Goal: Check status: Check status

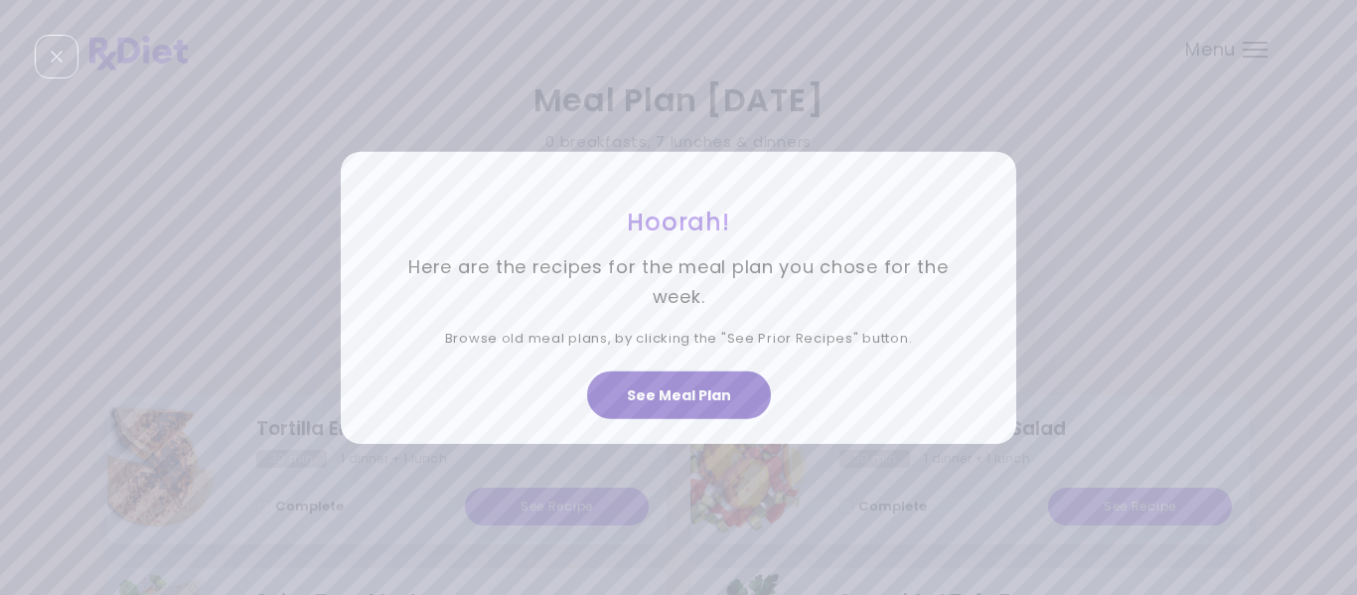
click at [668, 397] on button "See Meal Plan" at bounding box center [679, 396] width 184 height 48
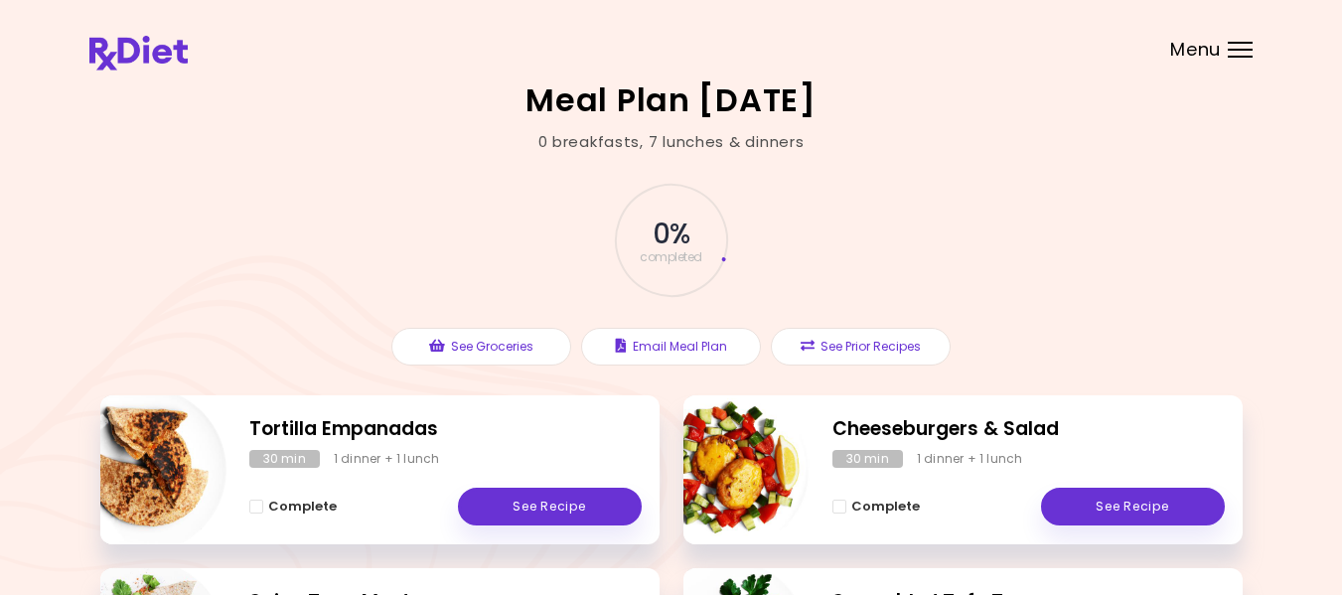
click at [1237, 51] on div "Menu" at bounding box center [1240, 50] width 25 height 16
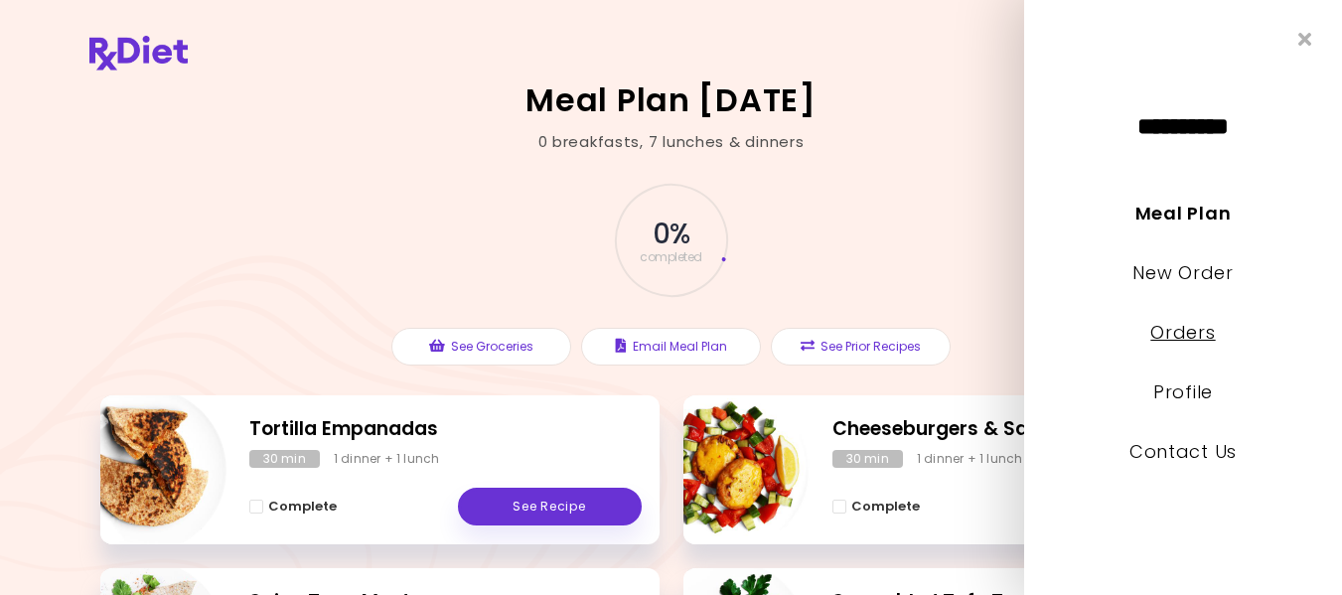
click at [1199, 327] on link "Orders" at bounding box center [1183, 332] width 65 height 25
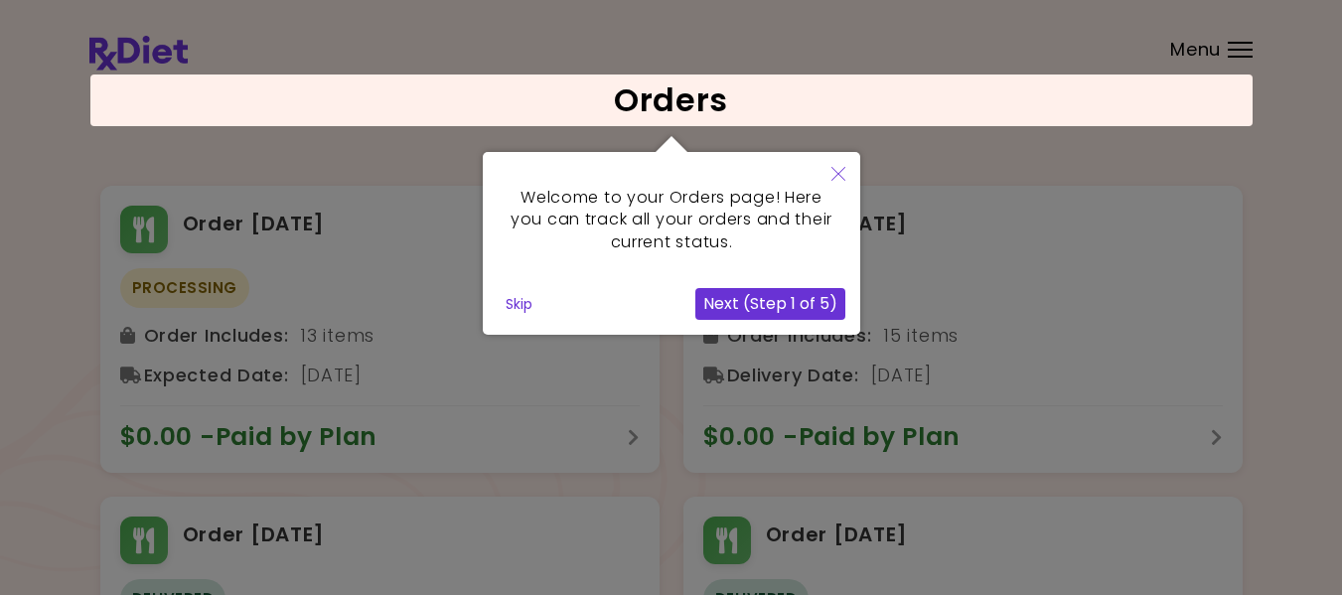
click at [838, 169] on icon "Close" at bounding box center [839, 174] width 14 height 14
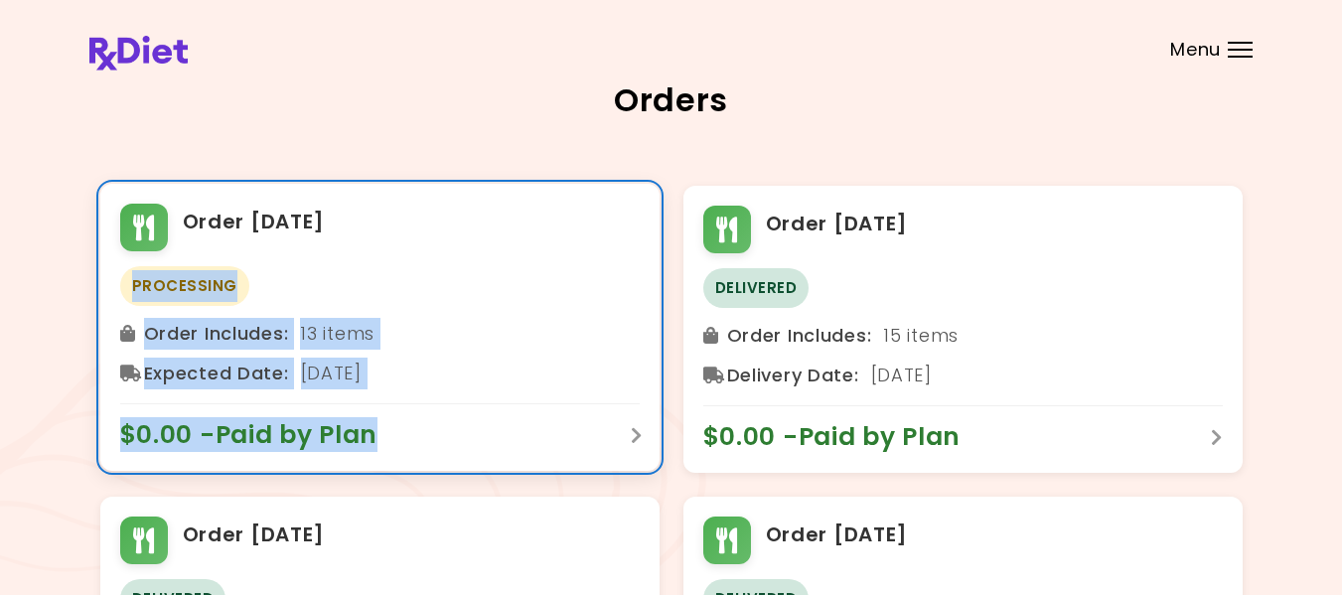
drag, startPoint x: 452, startPoint y: 442, endPoint x: 124, endPoint y: 290, distance: 361.4
click at [124, 290] on div "Order [DATE] Processing Order Includes : 13 items Expected Date : [DATE] $0.00 …" at bounding box center [379, 327] width 559 height 287
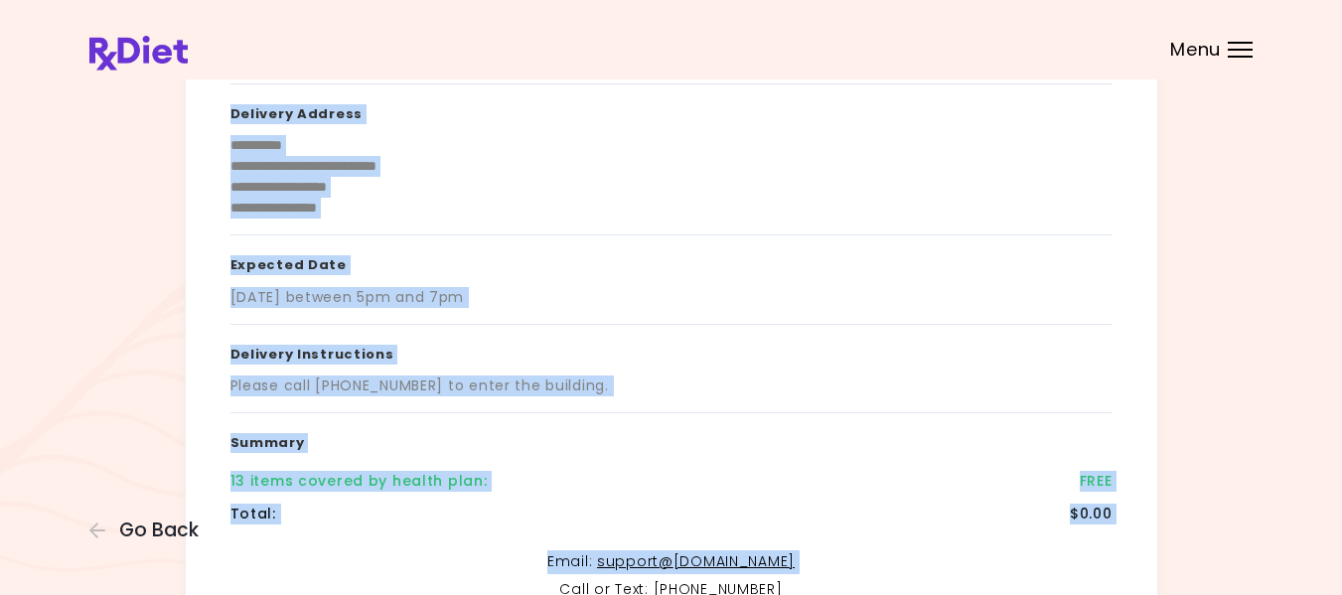
scroll to position [464, 0]
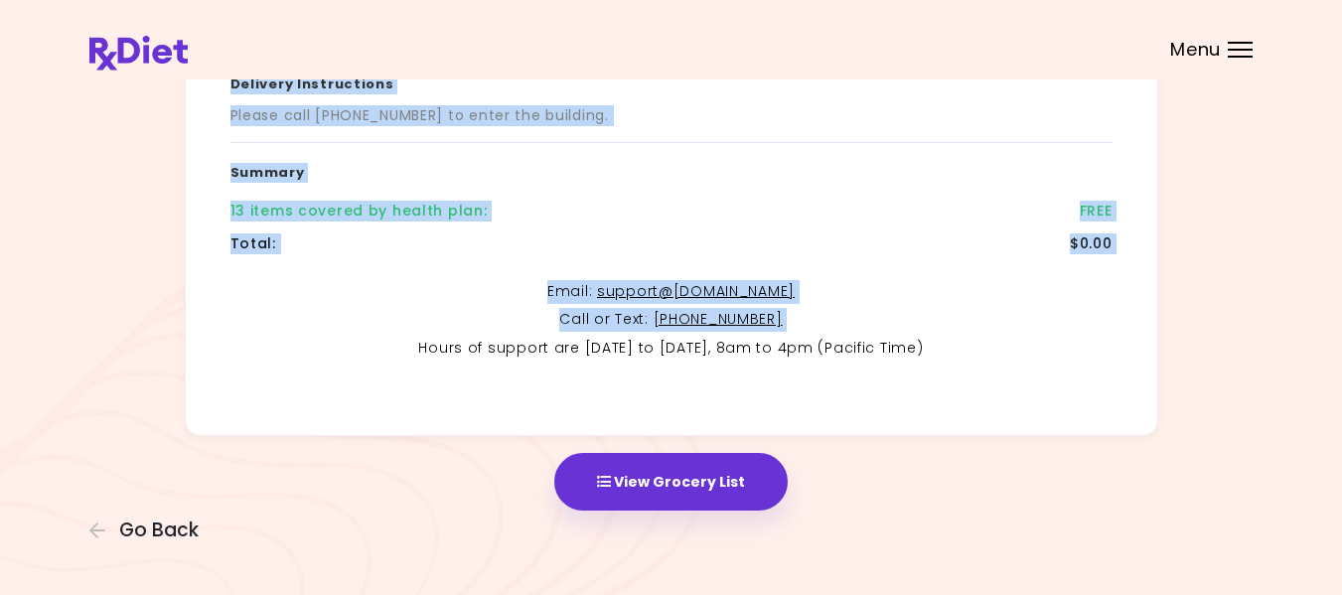
drag, startPoint x: 211, startPoint y: 285, endPoint x: 403, endPoint y: 394, distance: 221.6
click at [403, 394] on div "**********" at bounding box center [672, 28] width 974 height 816
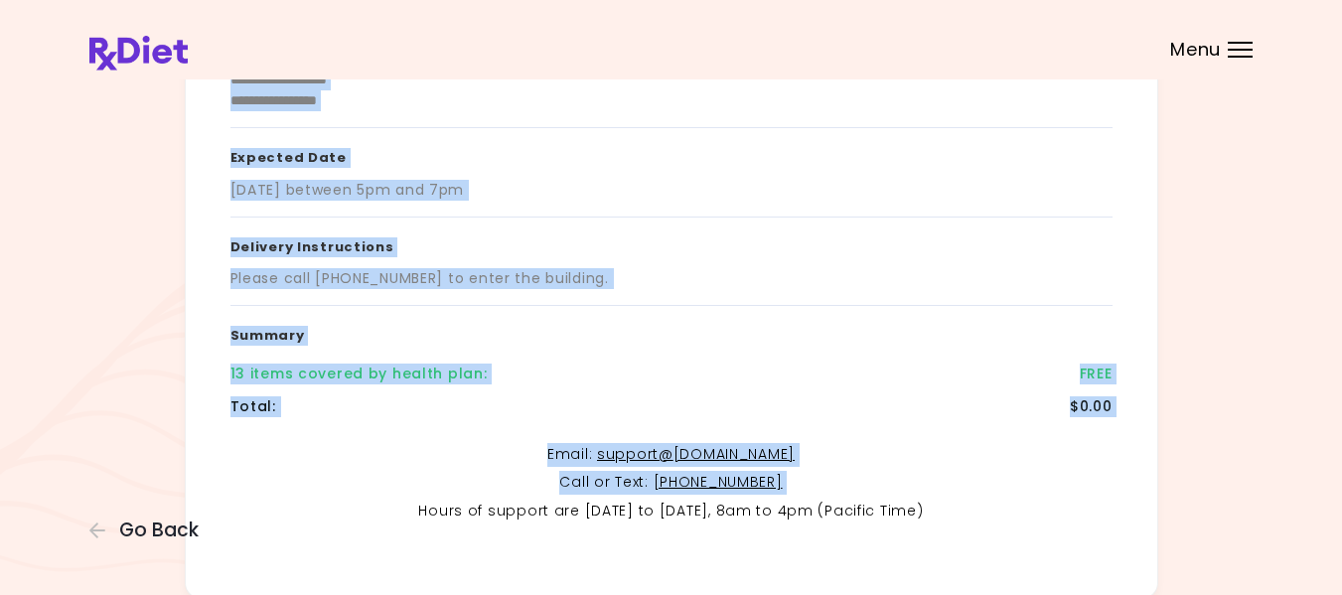
scroll to position [299, 0]
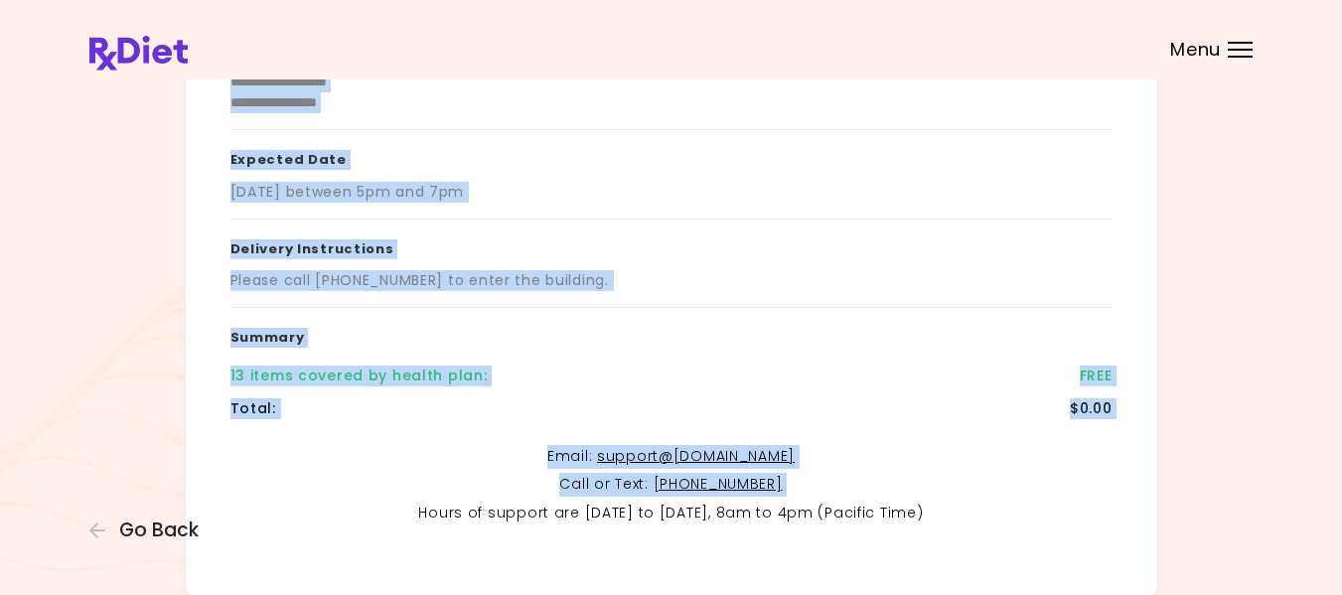
click at [317, 445] on p "Email : support@ [DOMAIN_NAME]" at bounding box center [672, 457] width 882 height 24
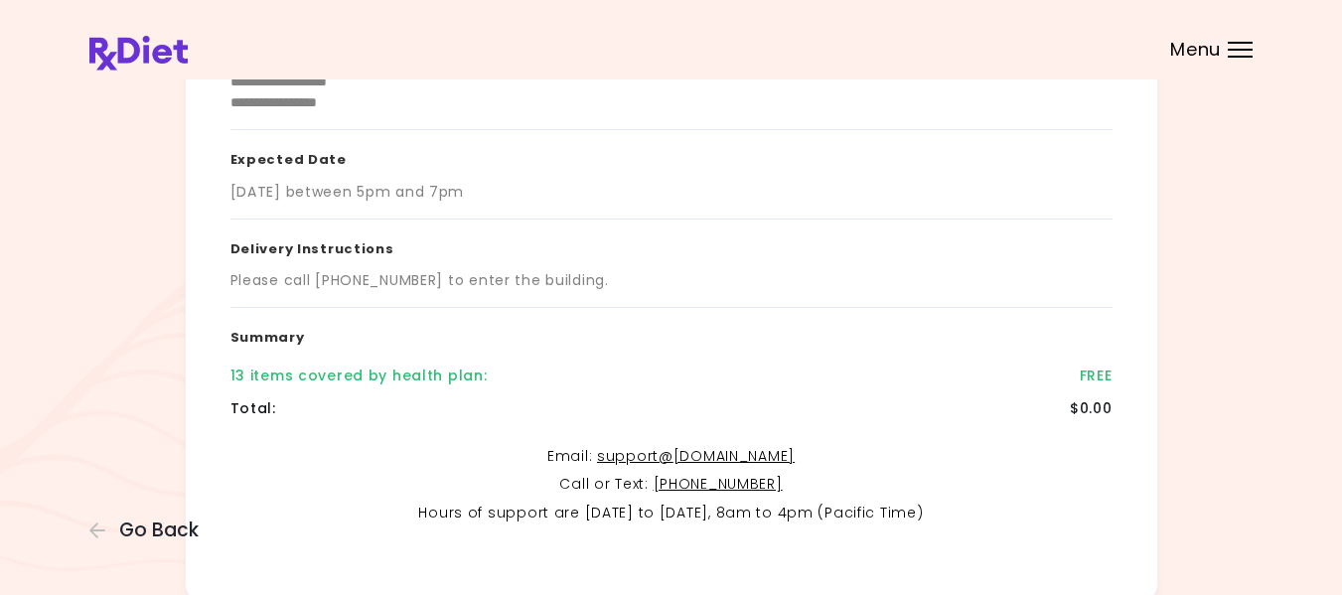
click at [285, 379] on div "13 items covered by health plan :" at bounding box center [359, 376] width 257 height 21
click at [269, 370] on div "13 items covered by health plan :" at bounding box center [359, 376] width 257 height 21
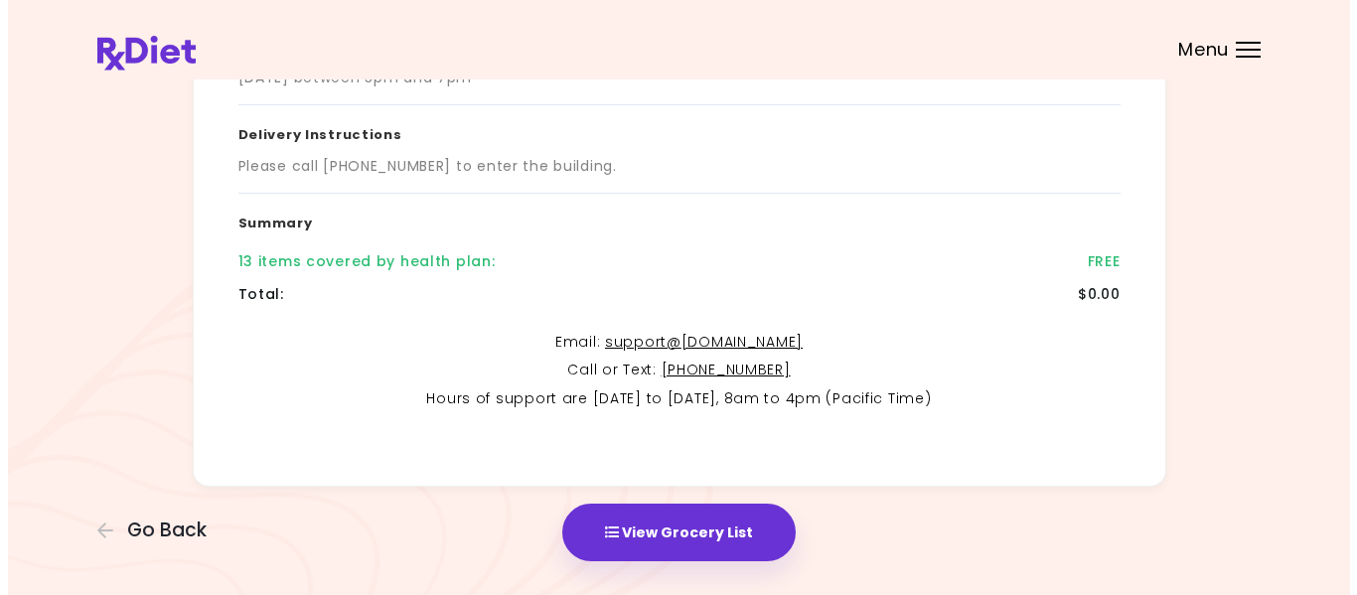
scroll to position [411, 0]
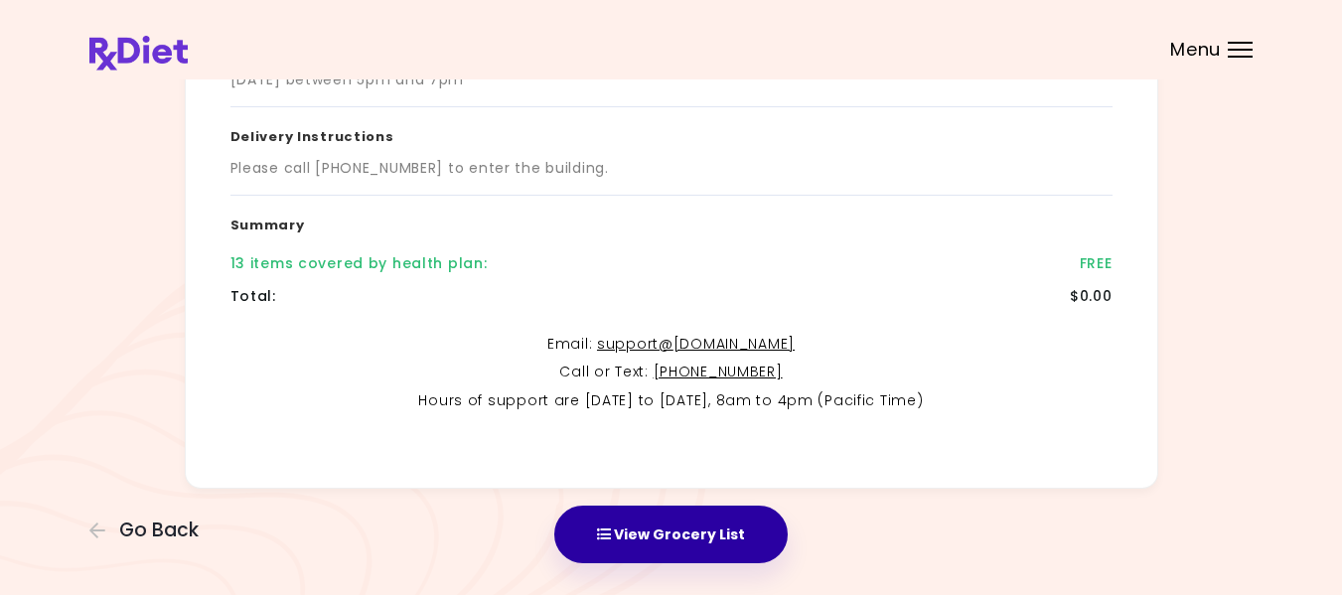
click at [663, 547] on button "View Grocery List" at bounding box center [671, 535] width 234 height 58
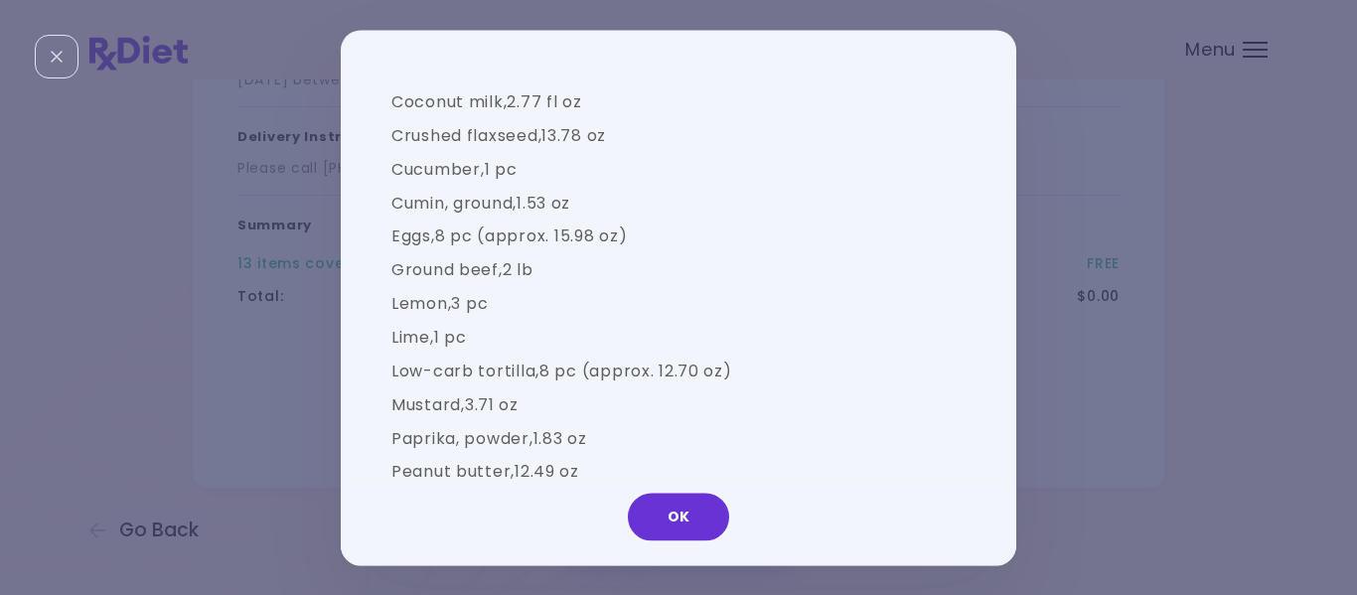
scroll to position [0, 0]
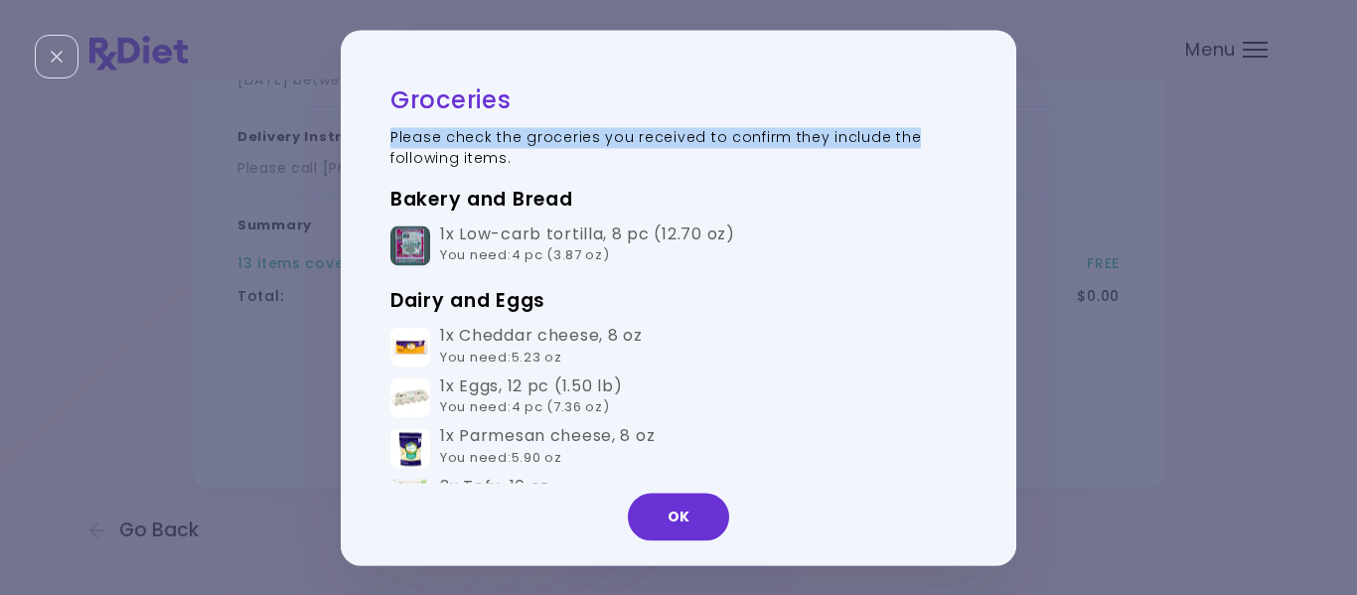
click at [996, 110] on div "Groceries Please check the groceries you received to confirm they include the f…" at bounding box center [669, 297] width 656 height 436
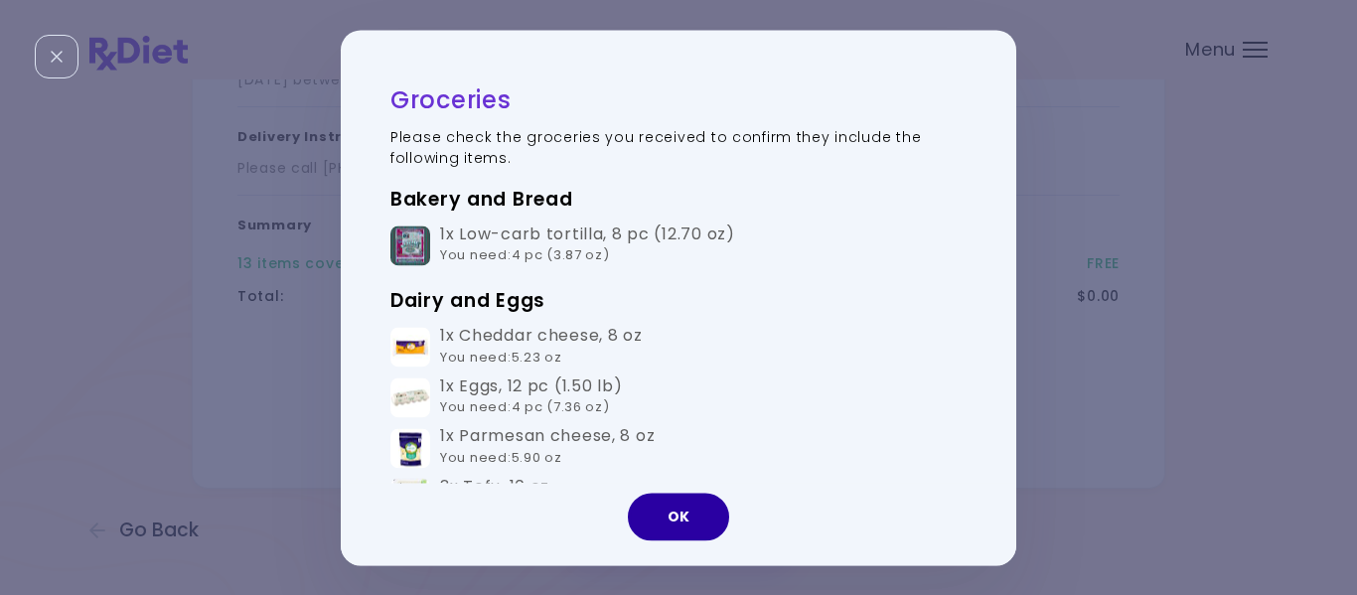
click at [668, 499] on button "OK" at bounding box center [678, 517] width 101 height 48
